Goal: Find contact information: Find contact information

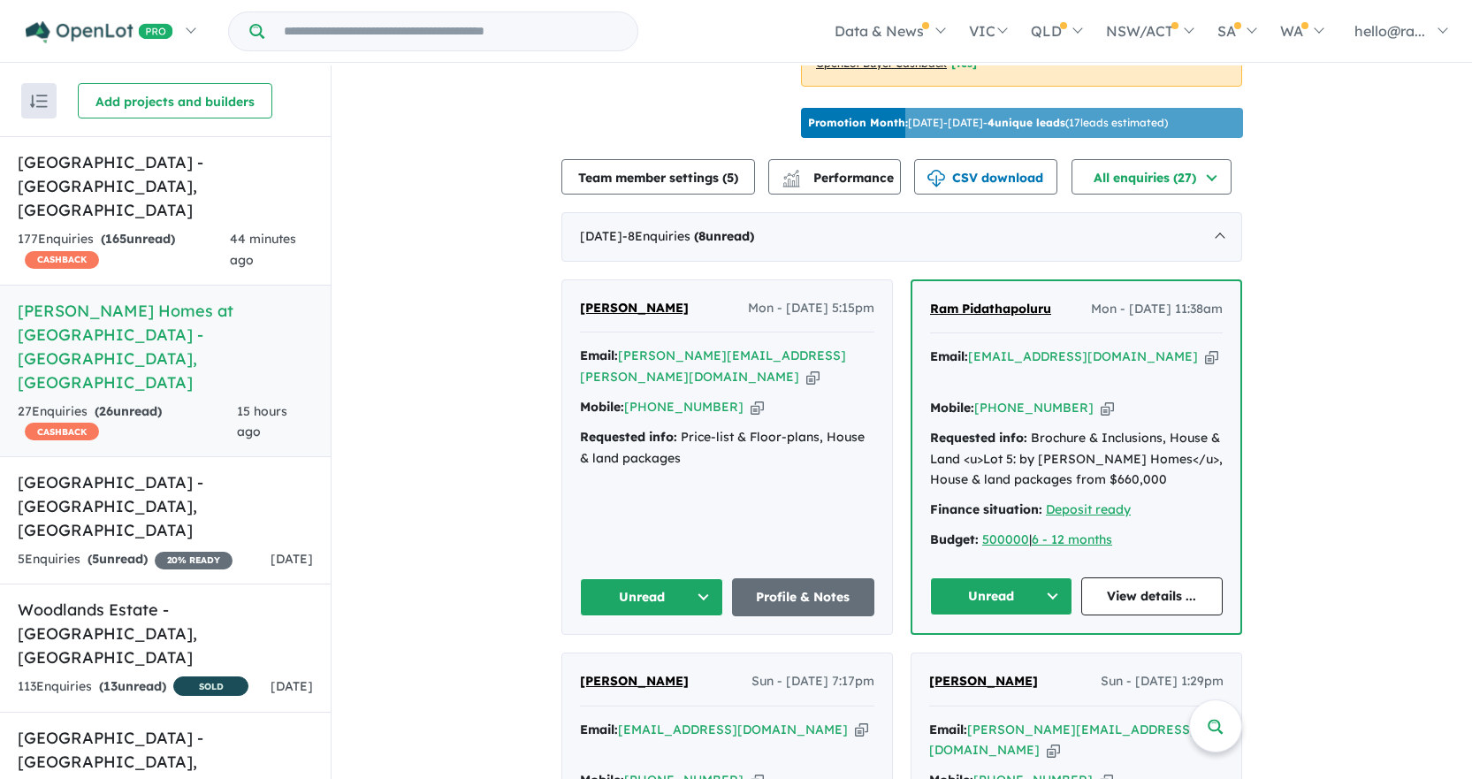
scroll to position [619, 0]
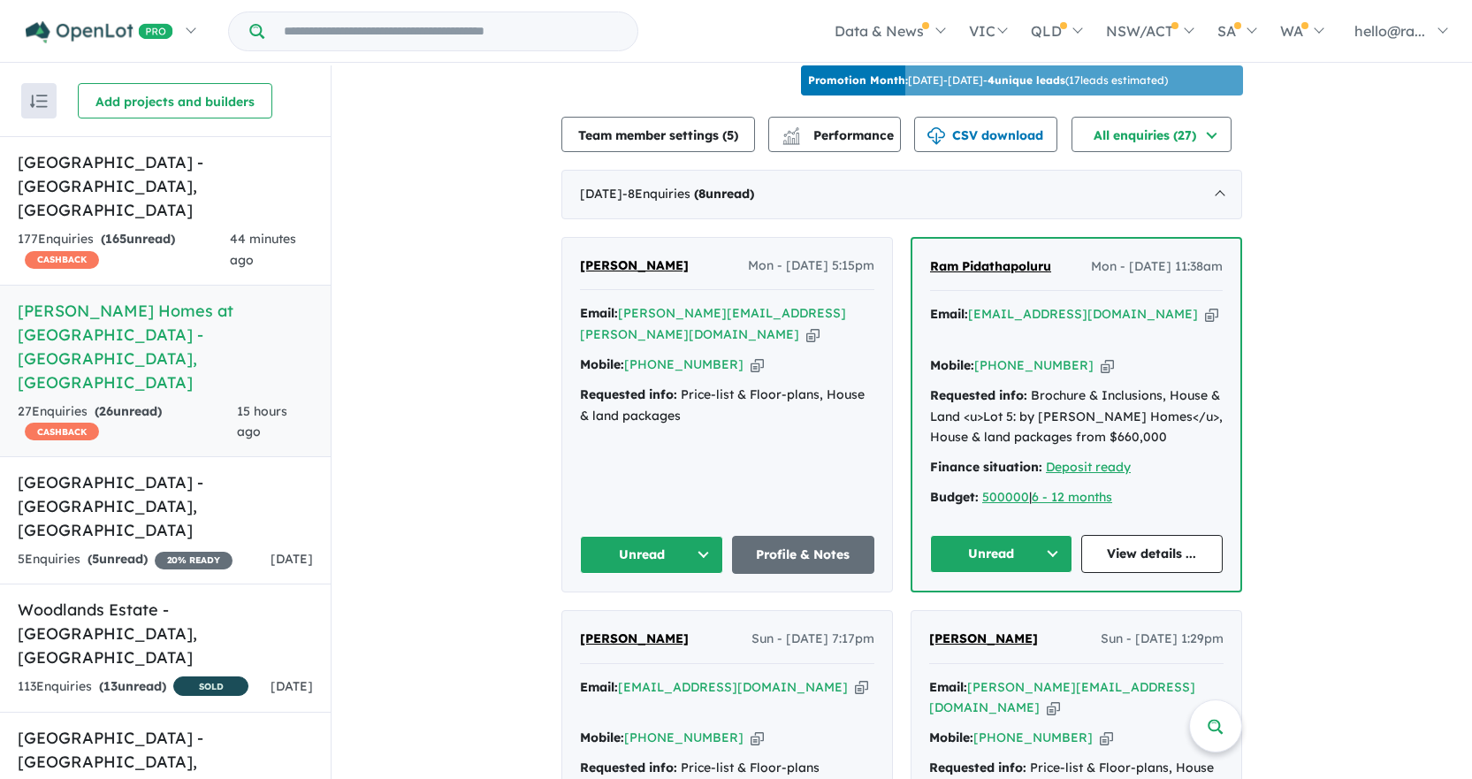
click at [806, 325] on icon "button" at bounding box center [812, 334] width 13 height 19
click at [751, 355] on icon "button" at bounding box center [757, 364] width 13 height 19
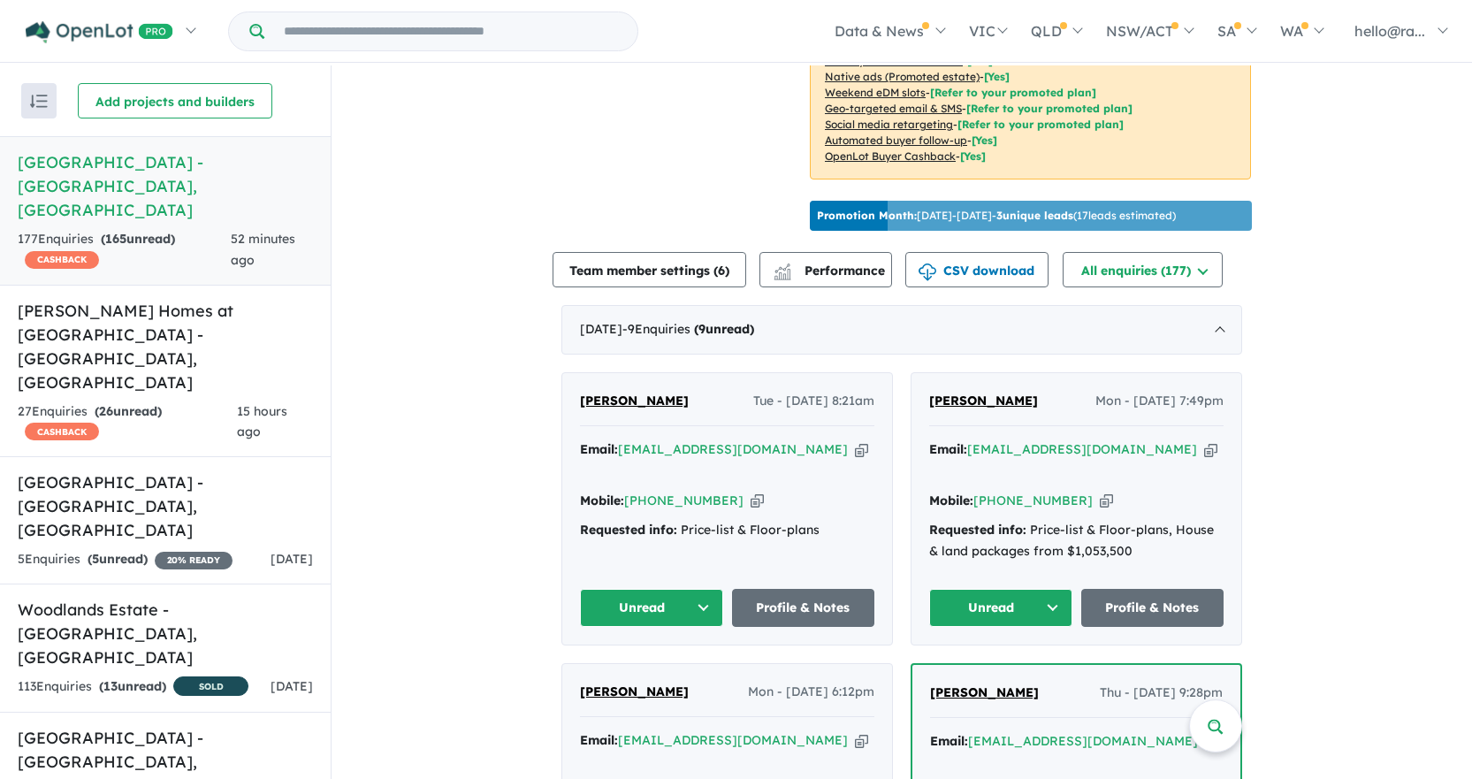
scroll to position [531, 0]
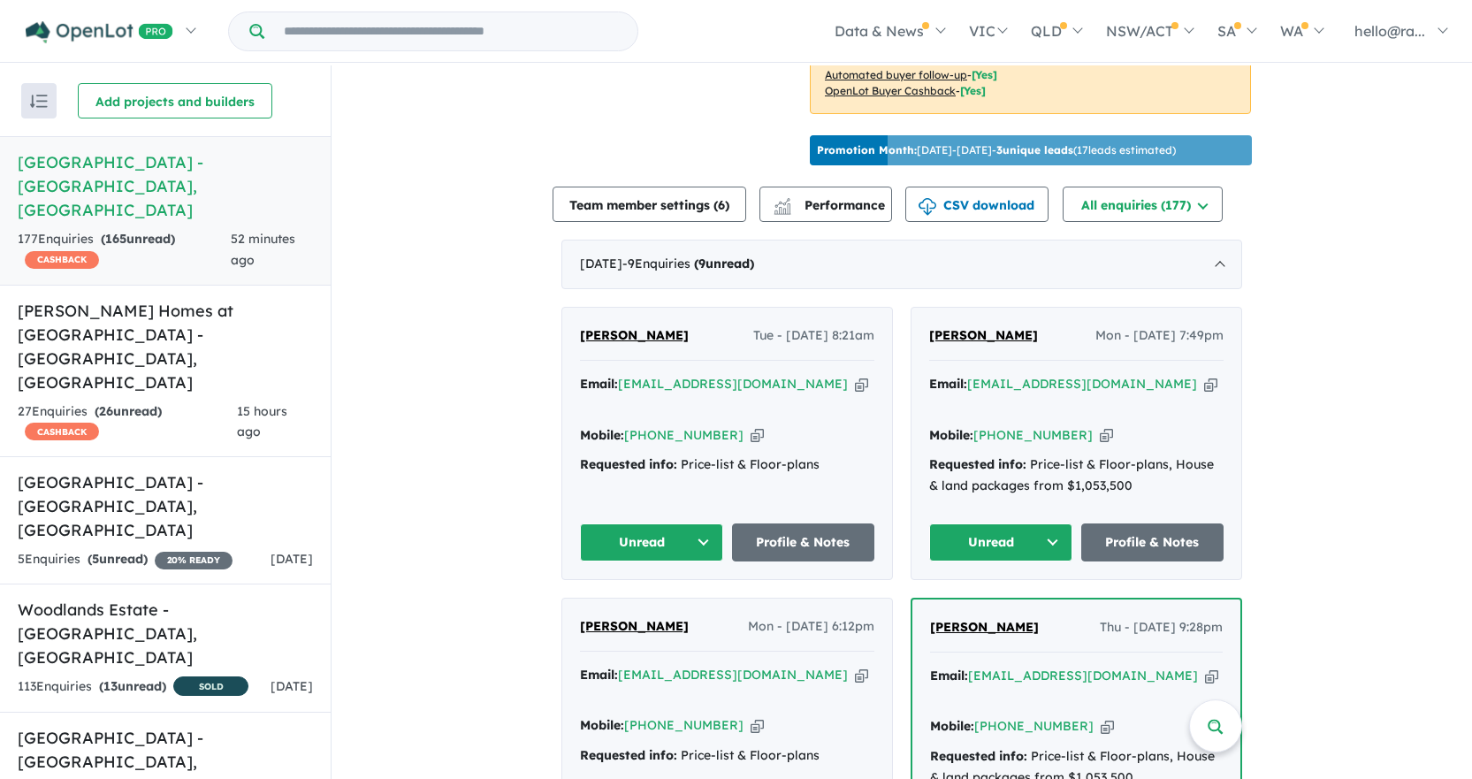
click at [1100, 445] on icon "button" at bounding box center [1106, 435] width 13 height 19
click at [1146, 554] on link "Profile & Notes" at bounding box center [1152, 542] width 143 height 38
click at [1204, 394] on icon "button" at bounding box center [1210, 384] width 13 height 19
click at [1088, 438] on div "Mobile: +61 414 048 865 Copied!" at bounding box center [1076, 435] width 294 height 21
click at [1100, 442] on icon "button" at bounding box center [1106, 435] width 13 height 19
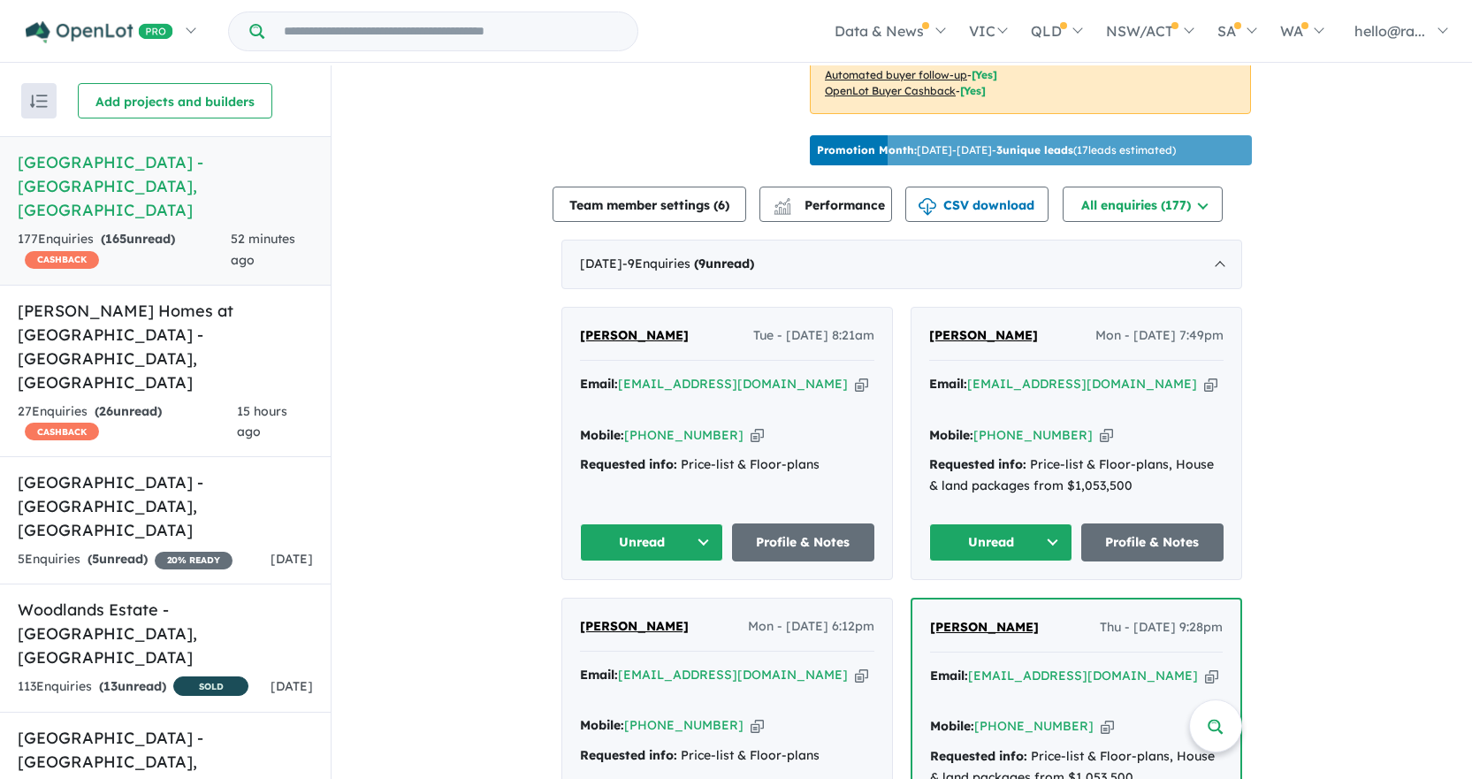
click at [855, 394] on icon "button" at bounding box center [861, 384] width 13 height 19
